Goal: Task Accomplishment & Management: Use online tool/utility

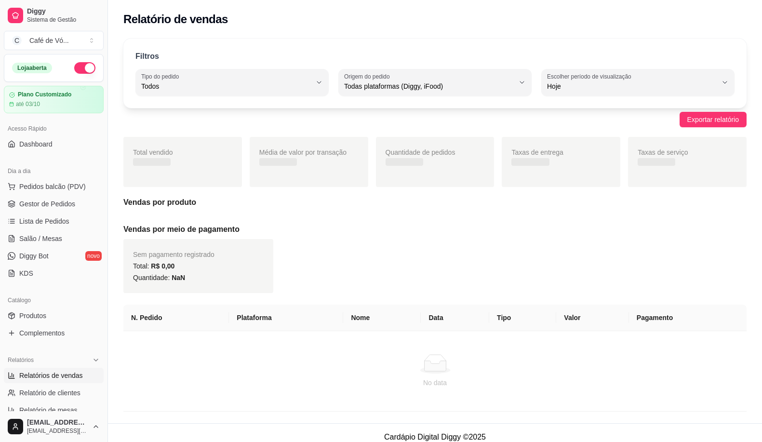
select select "ALL"
select select "0"
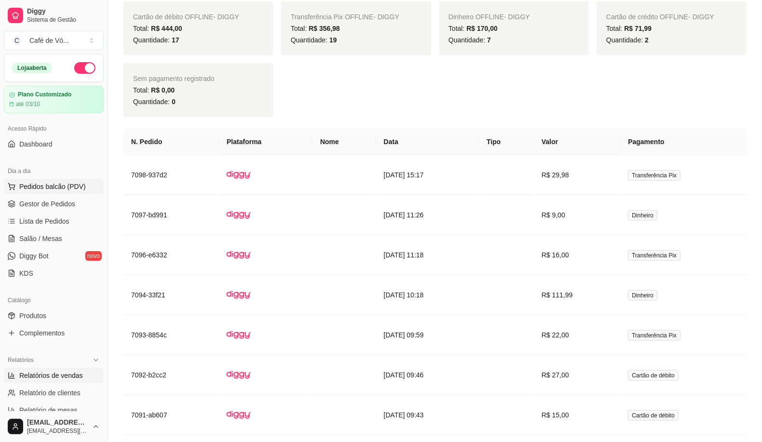
click at [71, 194] on button "Pedidos balcão (PDV)" at bounding box center [54, 186] width 100 height 15
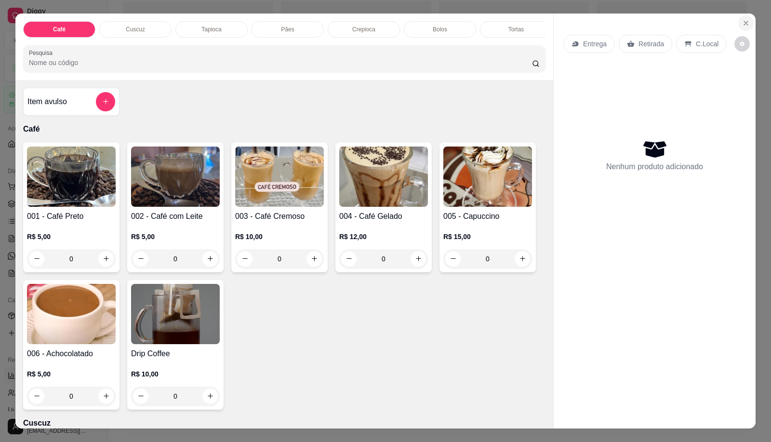
click at [743, 19] on icon "Close" at bounding box center [746, 23] width 8 height 8
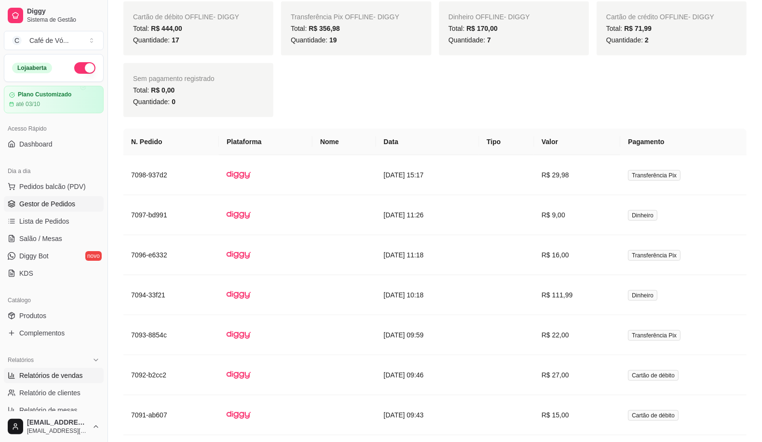
click at [44, 204] on span "Gestor de Pedidos" at bounding box center [47, 204] width 56 height 10
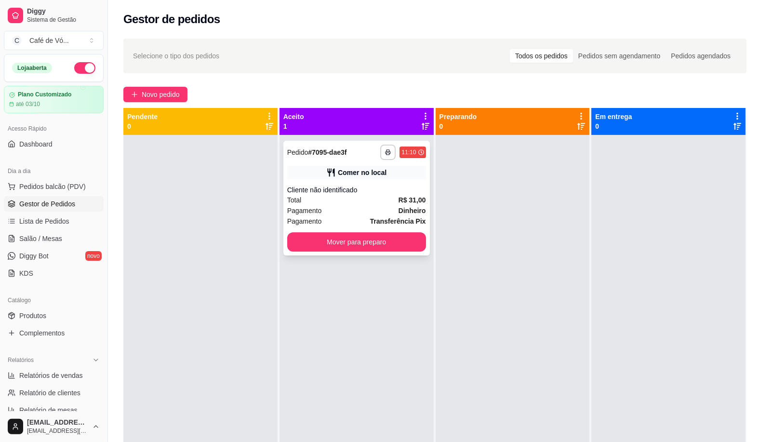
click at [292, 181] on div "**********" at bounding box center [356, 198] width 146 height 115
click at [117, 254] on div "**********" at bounding box center [435, 297] width 654 height 529
drag, startPoint x: 118, startPoint y: 251, endPoint x: 129, endPoint y: 243, distance: 13.5
click at [126, 246] on div "**********" at bounding box center [435, 297] width 654 height 529
drag, startPoint x: 129, startPoint y: 243, endPoint x: 136, endPoint y: 236, distance: 9.9
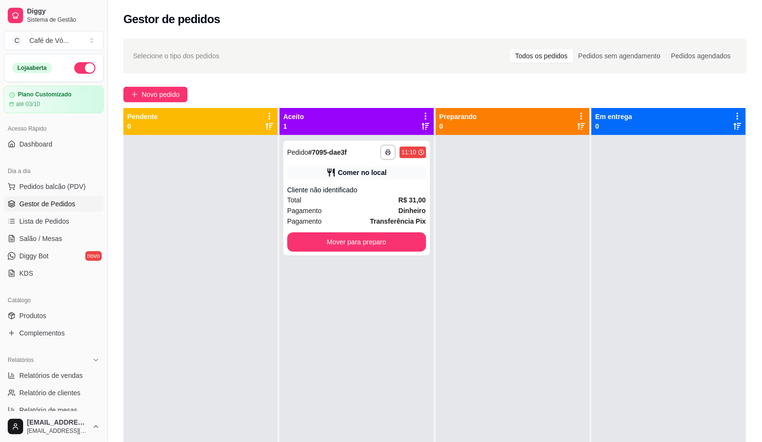
click at [135, 237] on div at bounding box center [200, 356] width 154 height 442
click at [136, 235] on div at bounding box center [200, 356] width 154 height 442
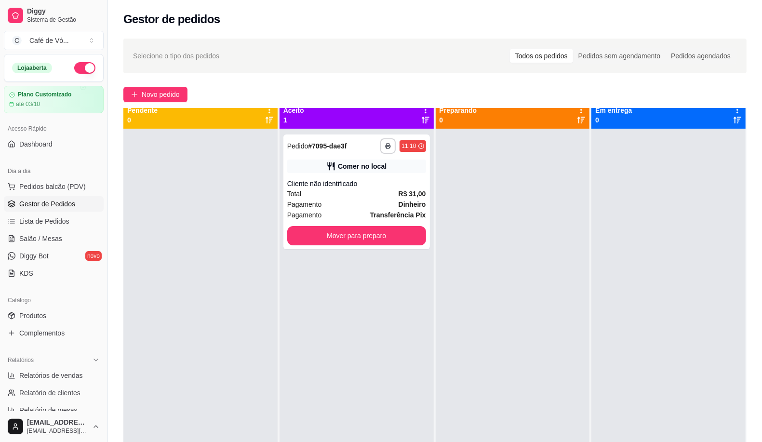
drag, startPoint x: 138, startPoint y: 230, endPoint x: 138, endPoint y: 221, distance: 9.2
click at [138, 229] on div at bounding box center [200, 350] width 154 height 442
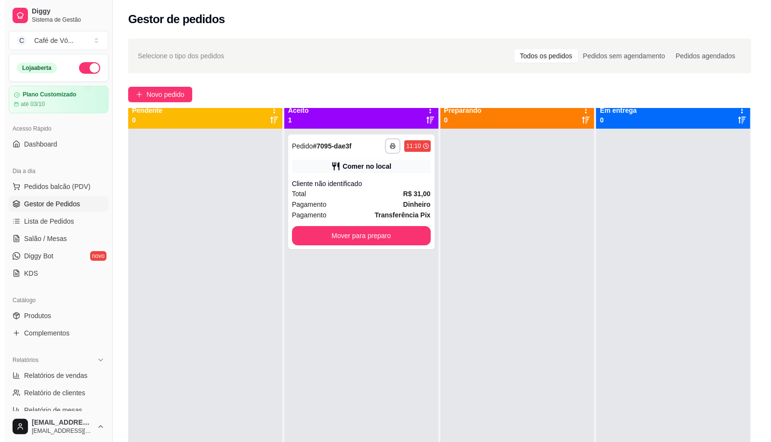
scroll to position [27, 0]
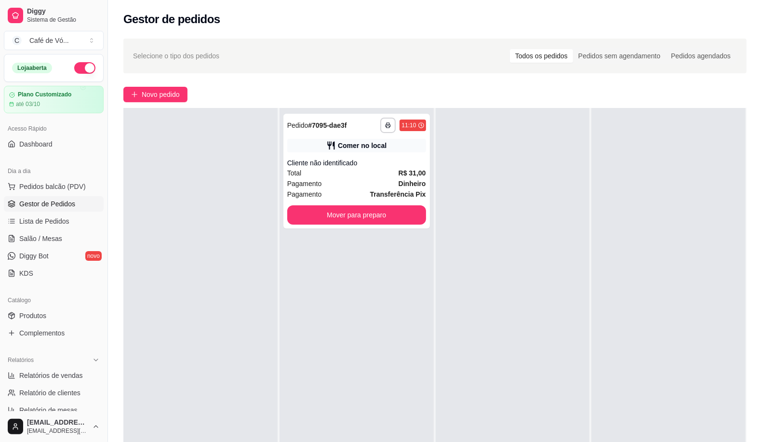
click at [138, 221] on div at bounding box center [200, 329] width 154 height 442
click at [126, 89] on button "Novo pedido" at bounding box center [155, 94] width 64 height 15
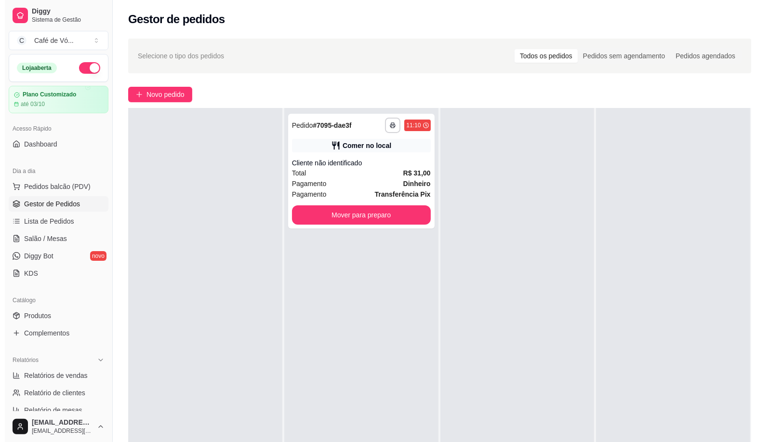
click div "Cuscuz"
click div "Café"
click div "0"
click p "R$ 15,00"
radio input "true"
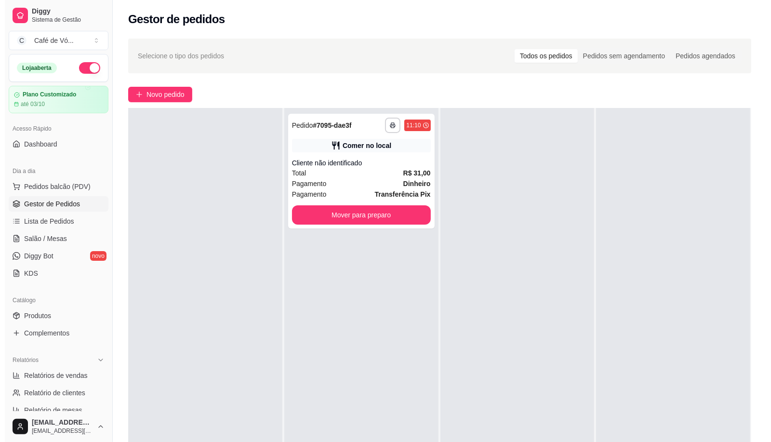
click button "Adicionar R$ 15,00"
type input "1"
click div
click div "Escolha uma das opções Completo"
click button "increase-product-quantity"
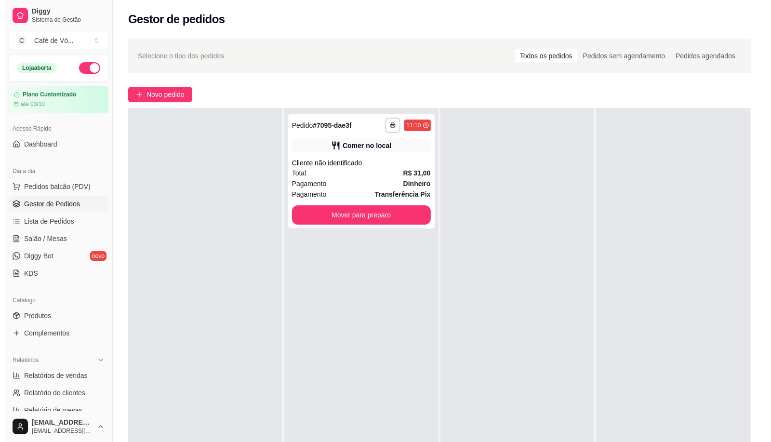
type input "1"
click div "1 x Café Cremoso R$ 10,00"
click span "Capuccino - Com chantilly"
click icon "increase-product-quantity"
type input "2"
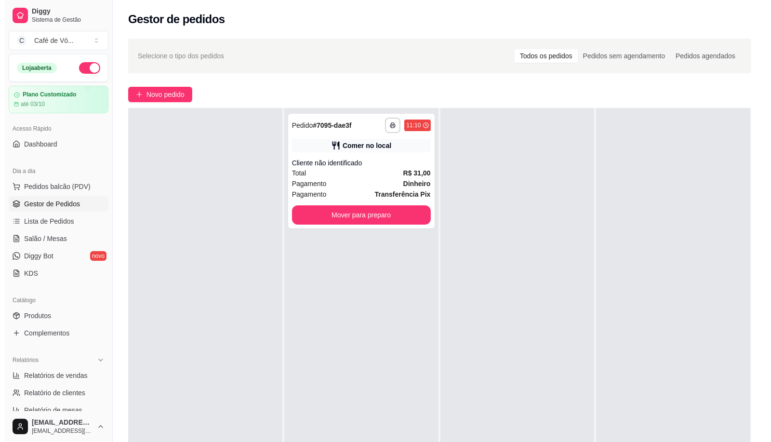
click p "Editar R$ 30,00"
type input "2"
click div "Pães"
click h4 "0028 - Pão com Ovo Frito"
click button "Adicionar R$ 6,00"
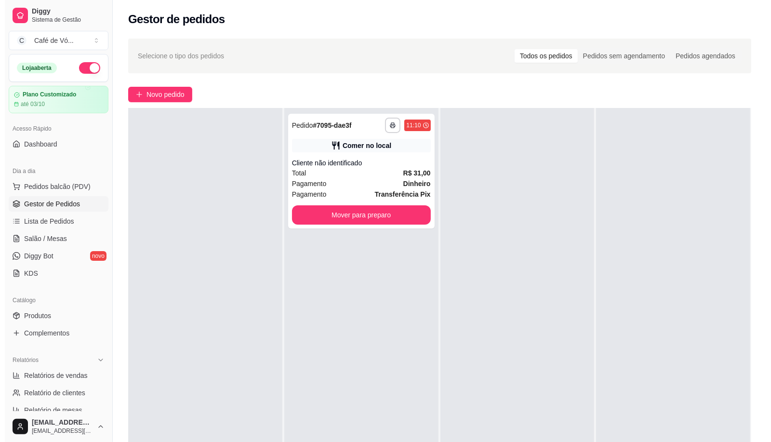
type input "1"
click h4 "0031 - Pão com Carne de Sol e Mussarela"
click p "Adicionar R$ 13,00"
type input "1"
type input "0"
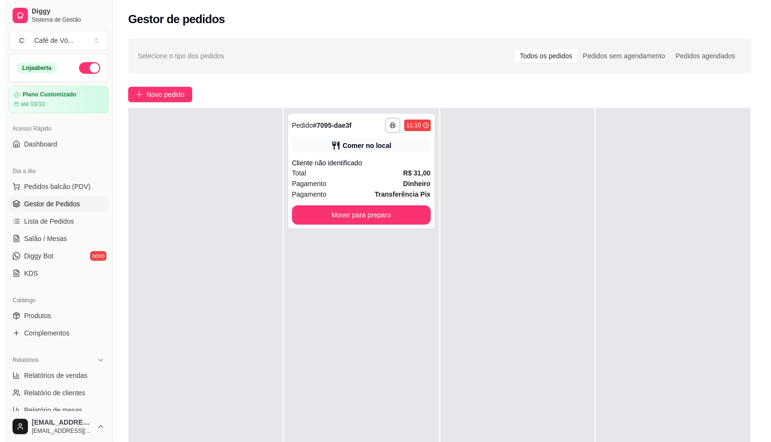
click div "Bolos"
click img
click div "Com lactose R$ 6,00"
radio input "true"
click button "increase-product-quantity"
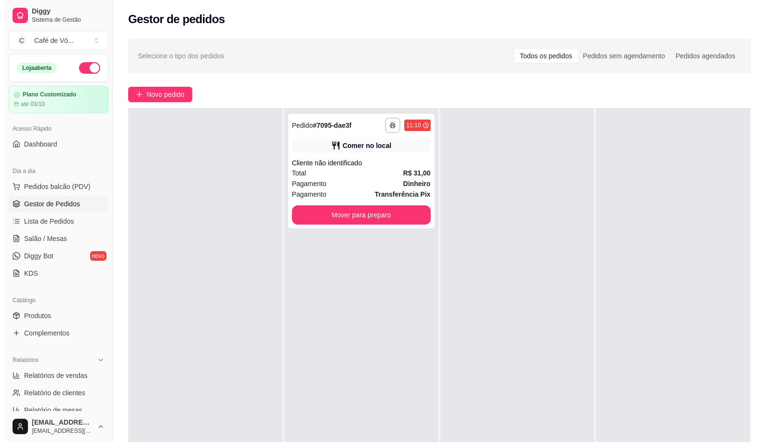
type input "2"
click footer "2 Adicionar R$ 12,00"
click p "Adicionar R$ 12,00"
type input "2"
click p "C.Local"
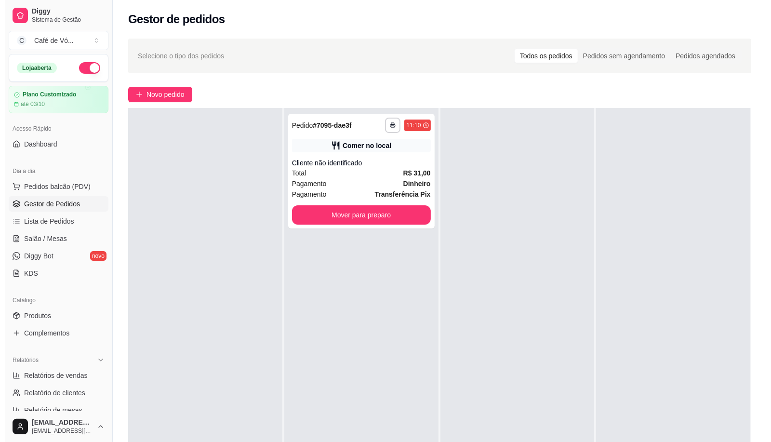
click button "Continuar"
click button "Finalizar o pedido sem registrar pagamento"
click button "Confirmar"
type input "0"
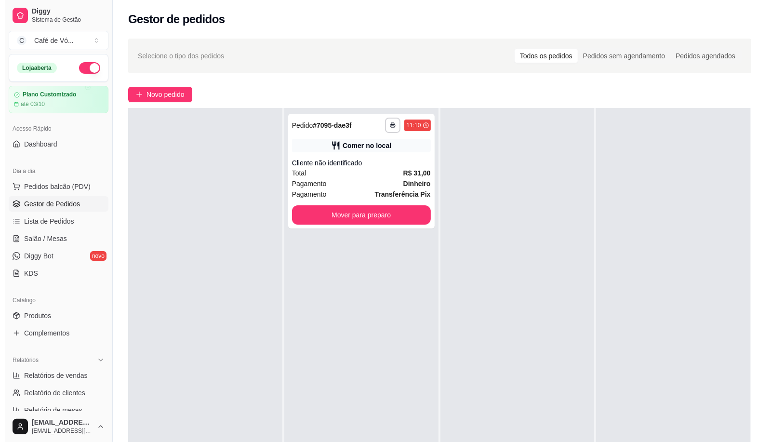
type input "0"
type input "R$ 0,00"
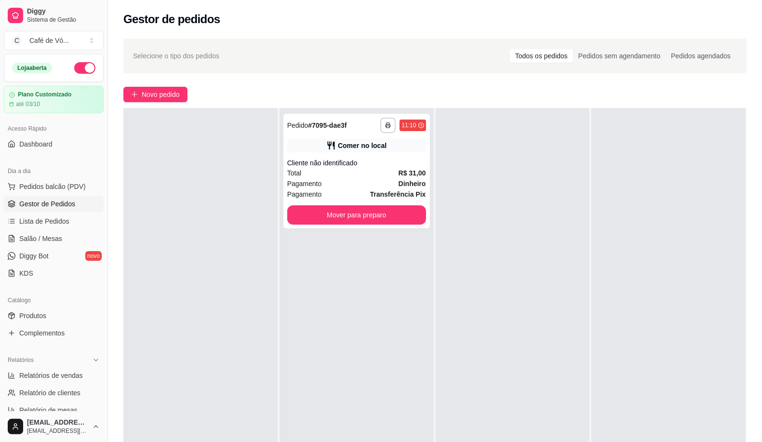
click at [366, 150] on div "Comer no local" at bounding box center [362, 146] width 49 height 10
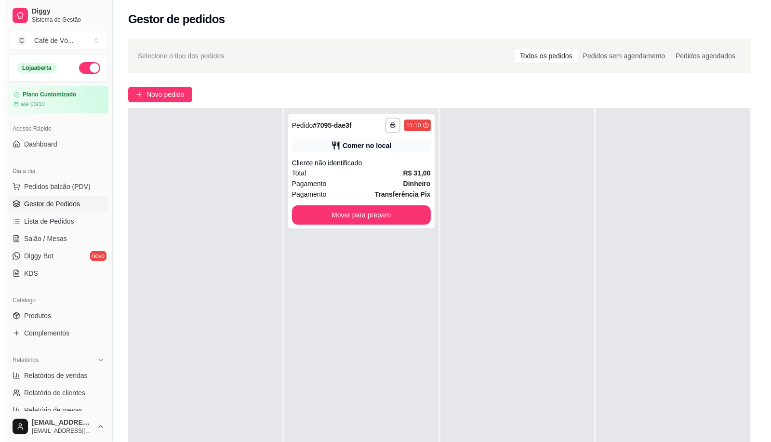
click div "R$ 30,00"
click div "feito há -51 minutos Horário do pedido [DATE] 15:59 Status do pedido ACEITO Ent…"
